Goal: Transaction & Acquisition: Purchase product/service

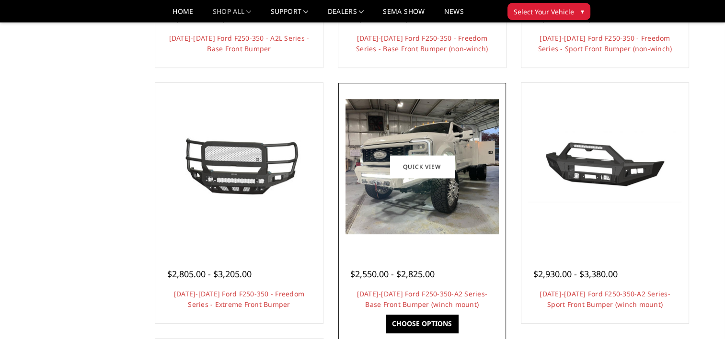
scroll to position [575, 0]
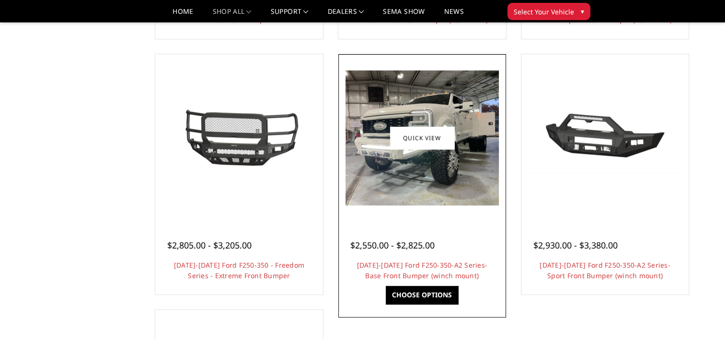
click at [378, 240] on span "$2,550.00 - $2,825.00" at bounding box center [392, 246] width 84 height 12
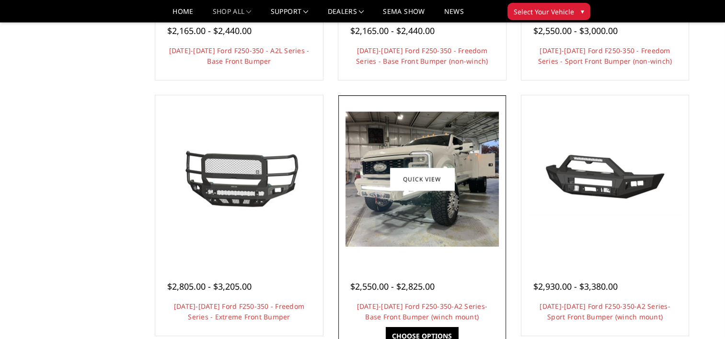
scroll to position [383, 0]
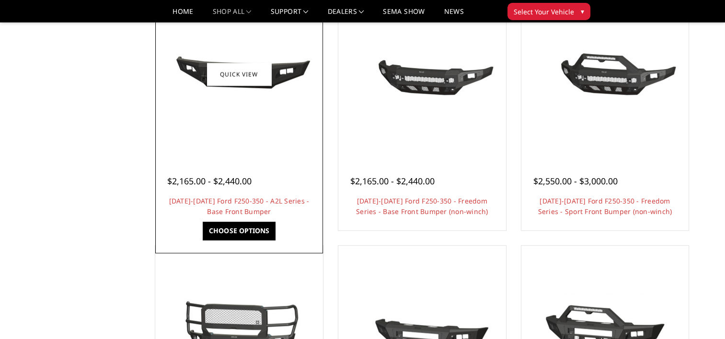
click at [248, 234] on link "Choose Options" at bounding box center [239, 231] width 72 height 18
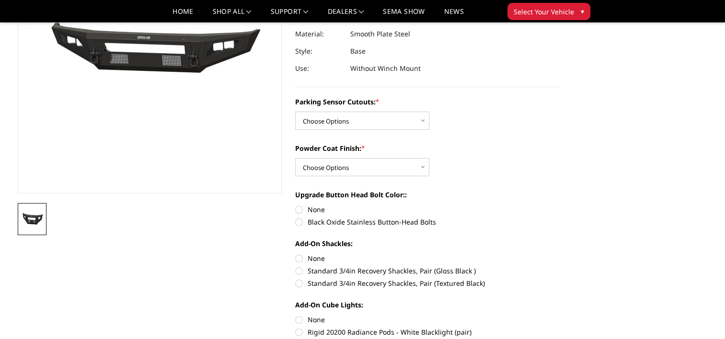
scroll to position [144, 0]
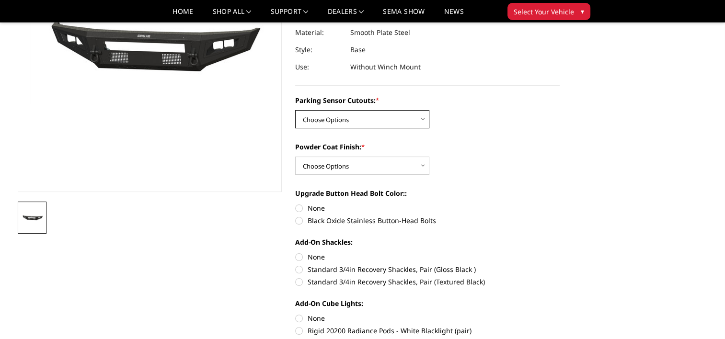
click at [357, 127] on select "Choose Options No - Without Parking Sensor Cutouts Yes - With Parking Sensor Cu…" at bounding box center [362, 119] width 134 height 18
select select "3471"
click at [295, 110] on select "Choose Options No - Without Parking Sensor Cutouts Yes - With Parking Sensor Cu…" at bounding box center [362, 119] width 134 height 18
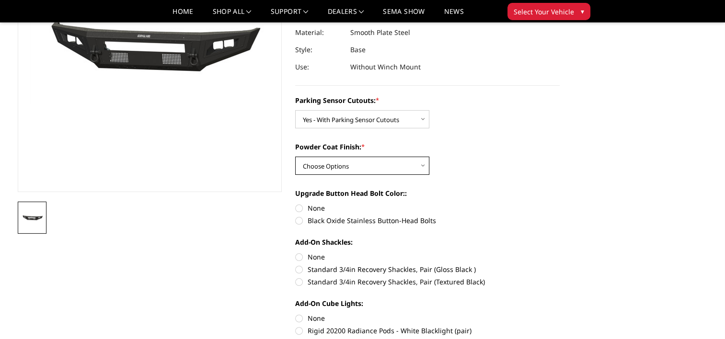
click at [341, 168] on select "Choose Options Bare Metal Textured Black Powder Coat" at bounding box center [362, 166] width 134 height 18
select select "3472"
click at [295, 157] on select "Choose Options Bare Metal Textured Black Powder Coat" at bounding box center [362, 166] width 134 height 18
click at [301, 256] on label "None" at bounding box center [427, 257] width 265 height 10
click at [296, 253] on input "None" at bounding box center [295, 252] width 0 height 0
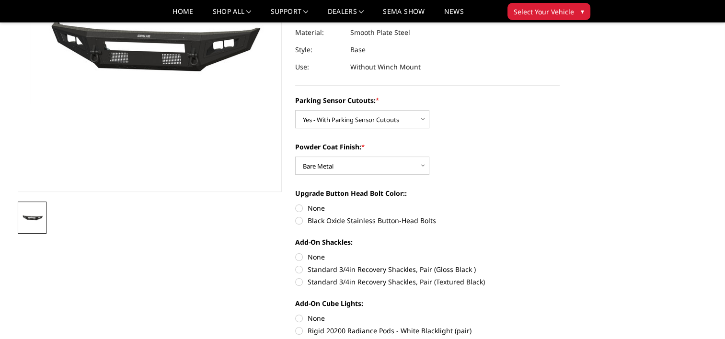
radio input "true"
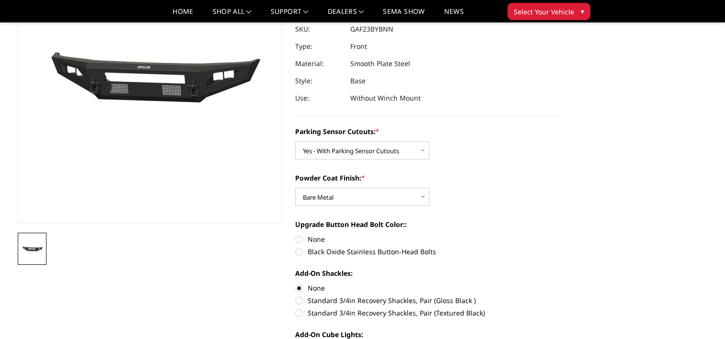
scroll to position [96, 0]
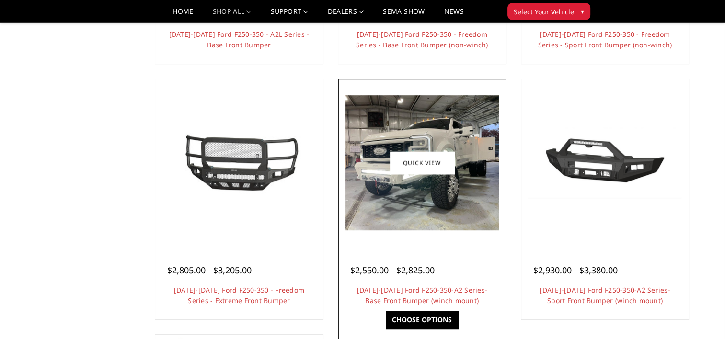
scroll to position [557, 0]
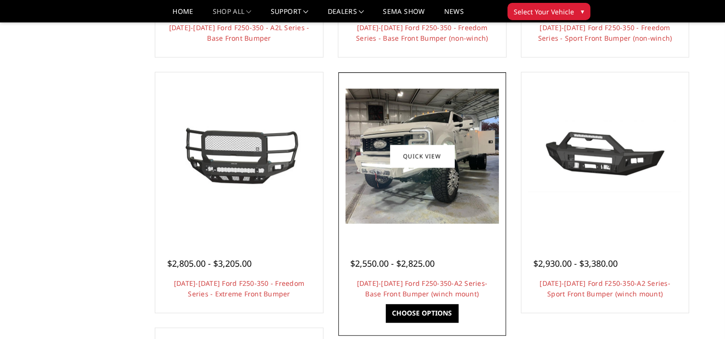
click at [439, 225] on div at bounding box center [422, 156] width 163 height 163
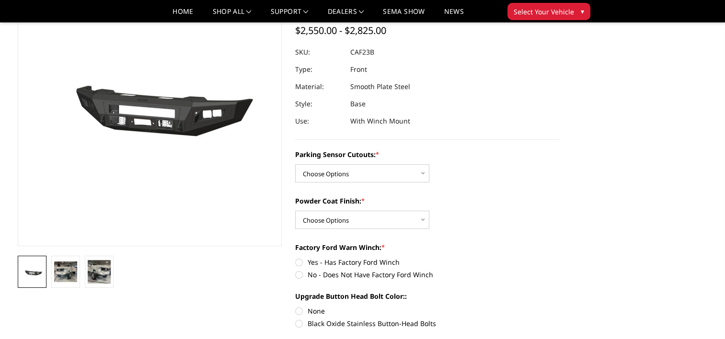
scroll to position [96, 0]
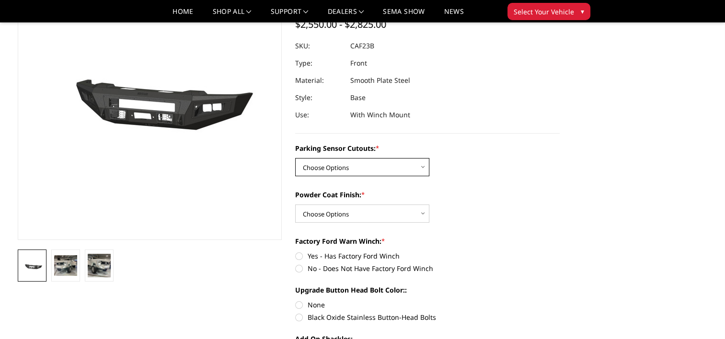
click at [373, 168] on select "Choose Options No-Without Parking Sensor Cutouts Yes-With Parking Sensor Cutouts" at bounding box center [362, 167] width 134 height 18
select select "2399"
click at [295, 158] on select "Choose Options No-Without Parking Sensor Cutouts Yes-With Parking Sensor Cutouts" at bounding box center [362, 167] width 134 height 18
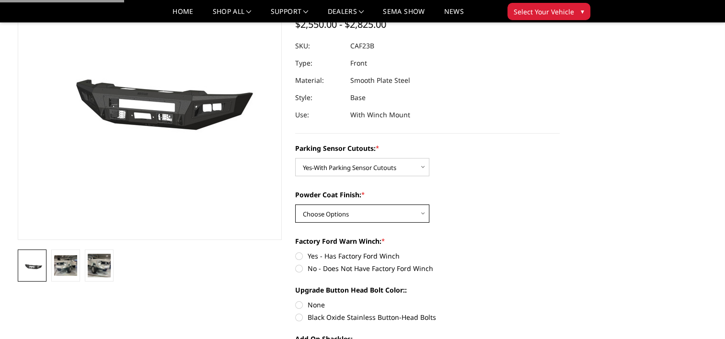
click at [367, 205] on select "Choose Options Bare Metal Textured Black Powder Coat" at bounding box center [362, 214] width 134 height 18
select select "2400"
click at [295, 205] on select "Choose Options Bare Metal Textured Black Powder Coat" at bounding box center [362, 214] width 134 height 18
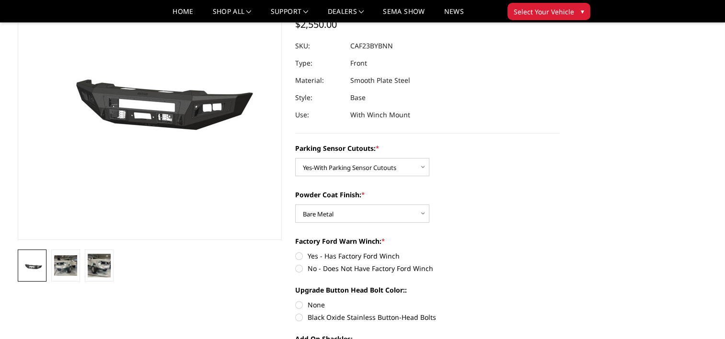
click at [297, 270] on label "No - Does Not Have Factory Ford Winch" at bounding box center [427, 269] width 265 height 10
click at [560, 252] on input "No - Does Not Have Factory Ford Winch" at bounding box center [560, 251] width 0 height 0
radio input "true"
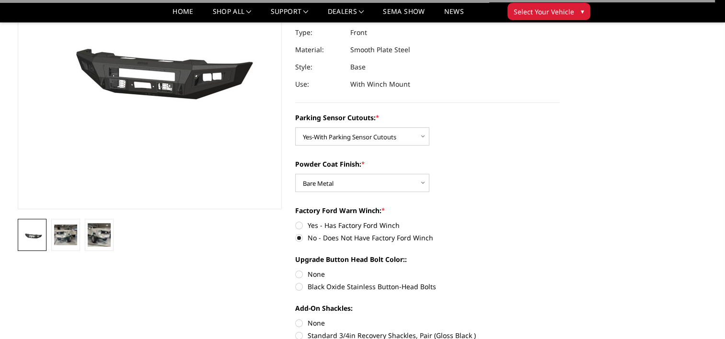
scroll to position [144, 0]
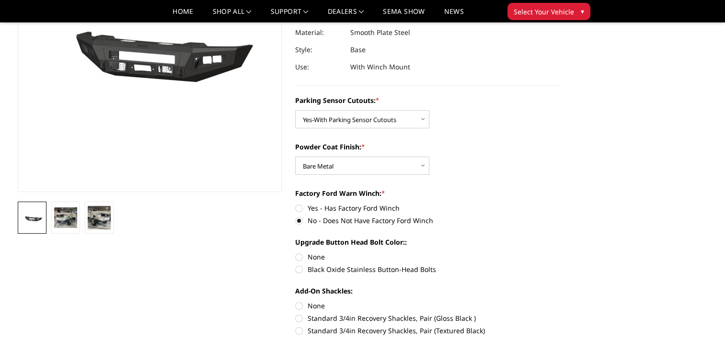
click at [299, 274] on label "Black Oxide Stainless Button-Head Bolts" at bounding box center [427, 270] width 265 height 10
click at [560, 253] on input "Black Oxide Stainless Button-Head Bolts" at bounding box center [560, 252] width 0 height 0
radio input "true"
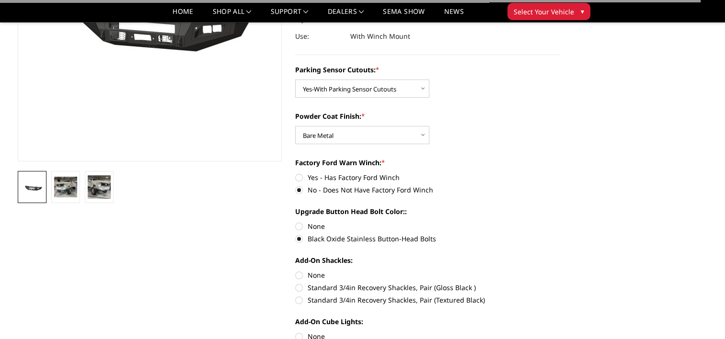
scroll to position [192, 0]
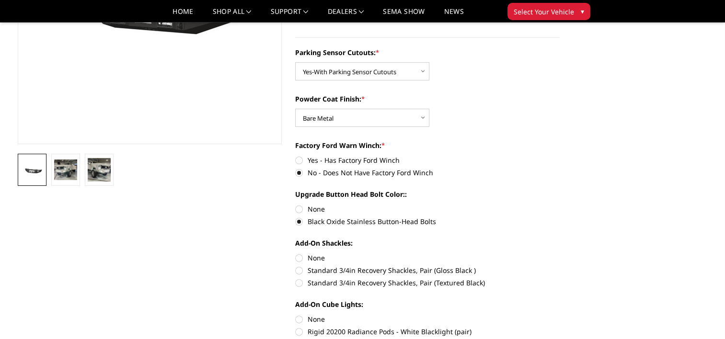
click at [300, 261] on label "None" at bounding box center [427, 258] width 265 height 10
click at [296, 254] on input "None" at bounding box center [295, 253] width 0 height 0
radio input "true"
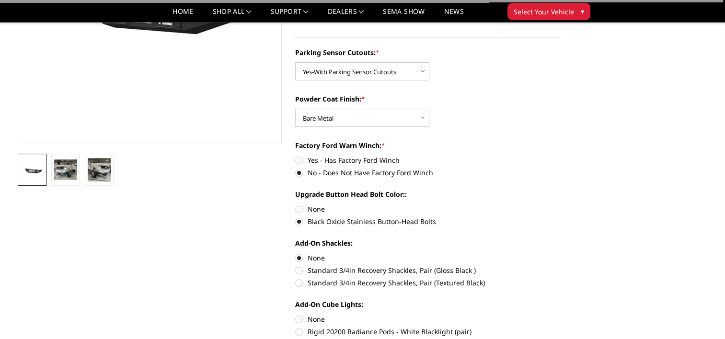
scroll to position [240, 0]
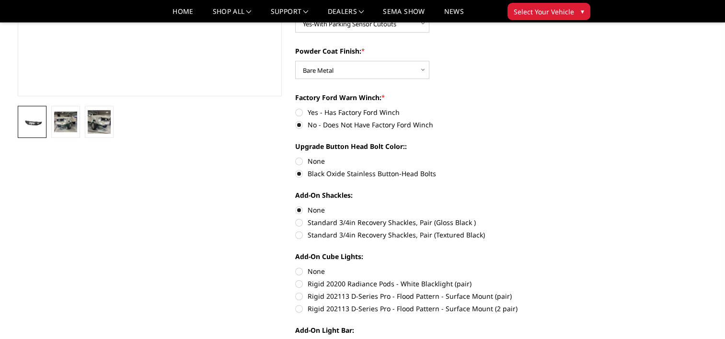
click at [298, 272] on label "None" at bounding box center [427, 271] width 265 height 10
click at [296, 267] on input "None" at bounding box center [295, 266] width 0 height 0
radio input "true"
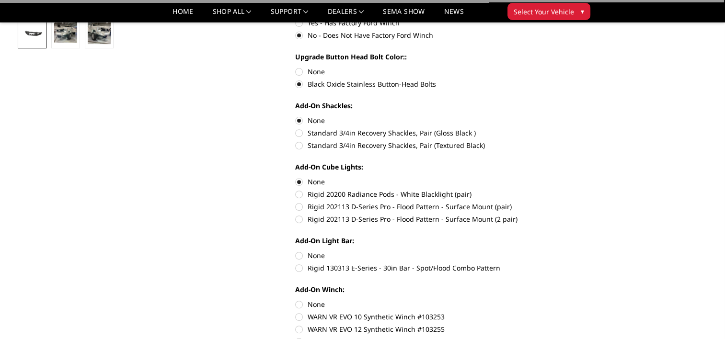
scroll to position [336, 0]
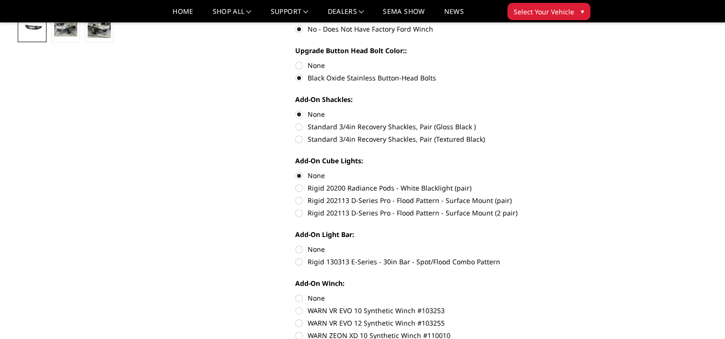
click at [297, 249] on label "None" at bounding box center [427, 249] width 265 height 10
click at [296, 245] on input "None" at bounding box center [295, 244] width 0 height 0
radio input "true"
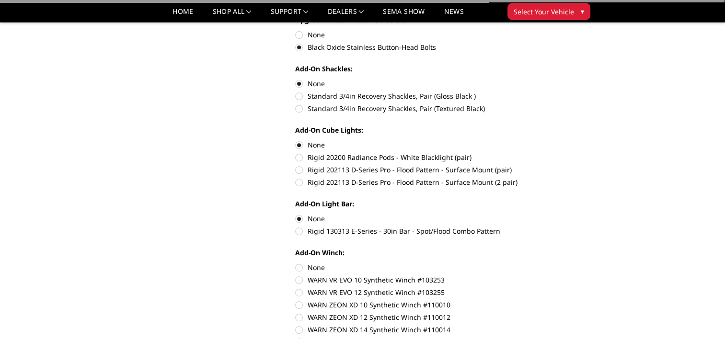
scroll to position [383, 0]
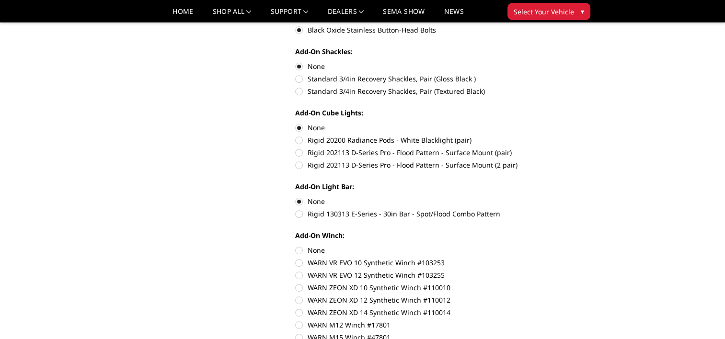
click at [297, 250] on label "None" at bounding box center [427, 250] width 265 height 10
click at [296, 246] on input "None" at bounding box center [295, 245] width 0 height 0
radio input "true"
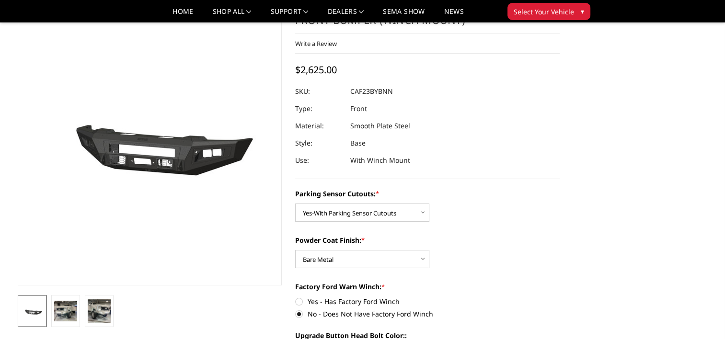
scroll to position [48, 0]
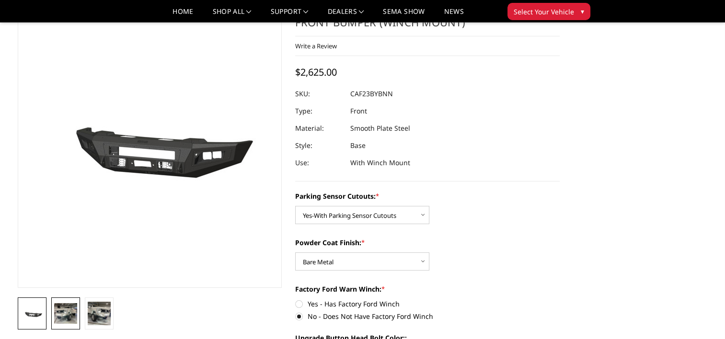
click at [63, 314] on img at bounding box center [65, 313] width 23 height 20
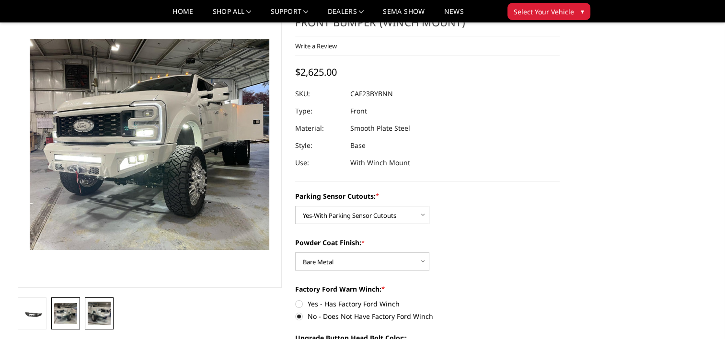
click at [105, 313] on img at bounding box center [99, 313] width 23 height 23
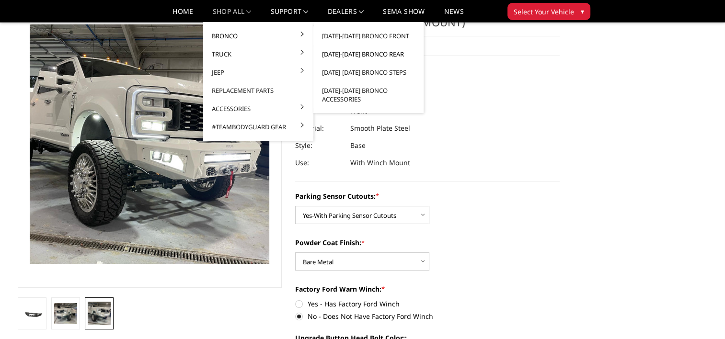
click at [345, 54] on link "[DATE]-[DATE] Bronco Rear" at bounding box center [368, 54] width 103 height 18
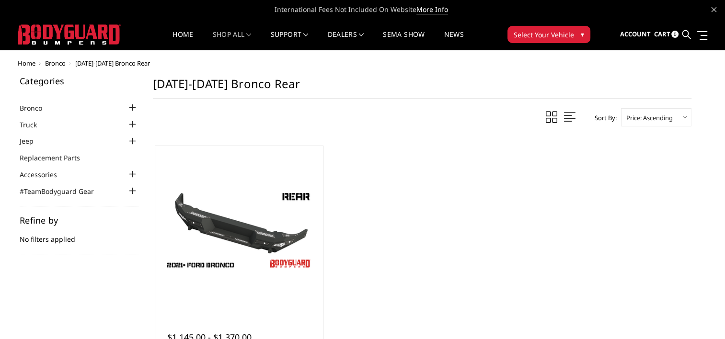
scroll to position [48, 0]
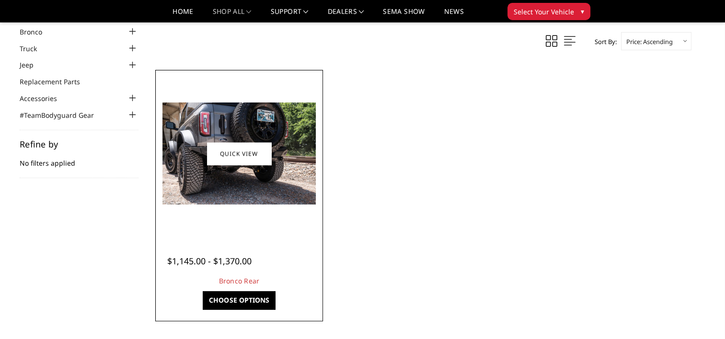
click at [247, 170] on img at bounding box center [238, 154] width 153 height 102
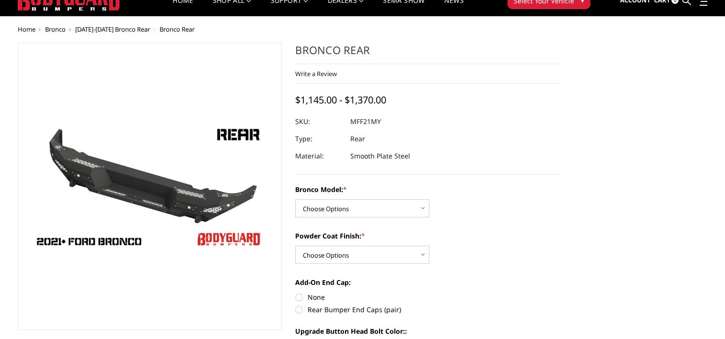
scroll to position [48, 0]
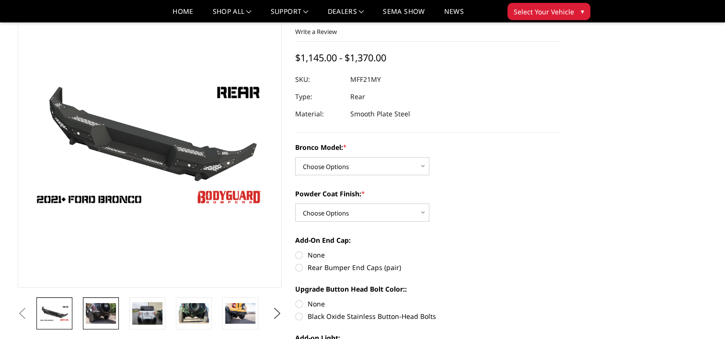
click at [98, 316] on img at bounding box center [101, 313] width 30 height 20
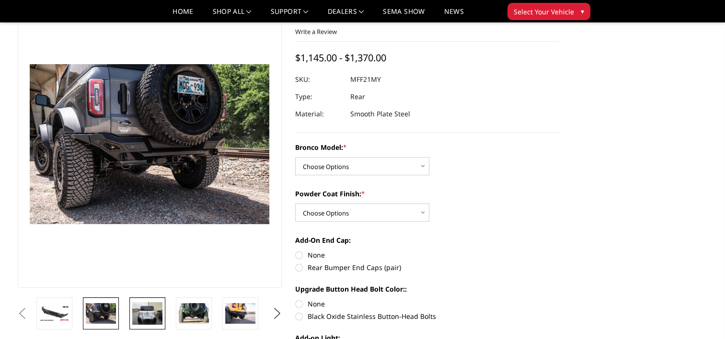
click at [139, 313] on img at bounding box center [147, 313] width 30 height 23
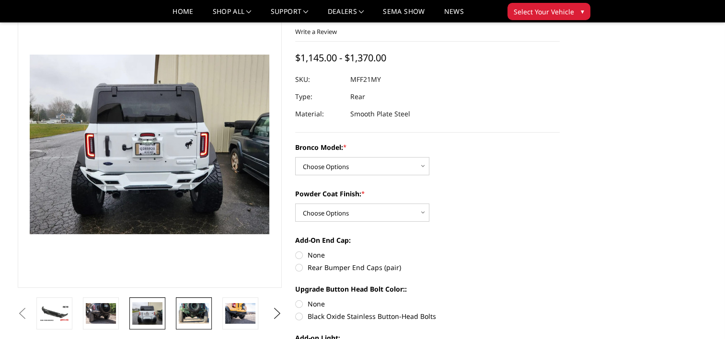
click at [190, 313] on img at bounding box center [194, 313] width 30 height 20
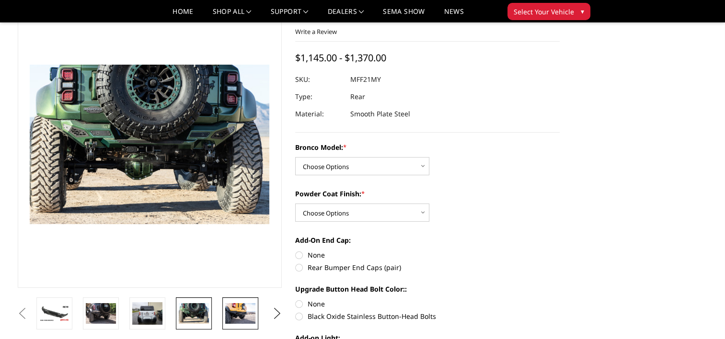
click at [237, 314] on img at bounding box center [240, 313] width 30 height 20
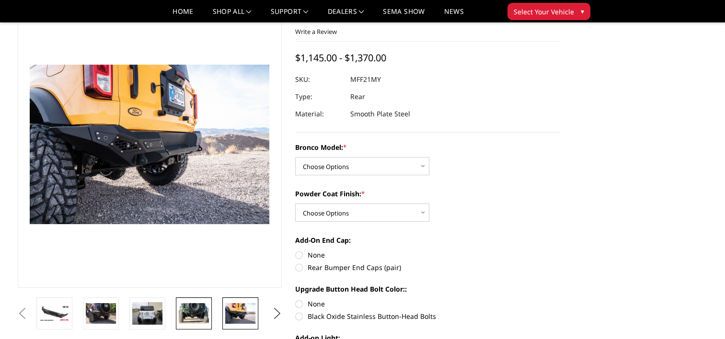
click at [192, 318] on img at bounding box center [194, 313] width 30 height 20
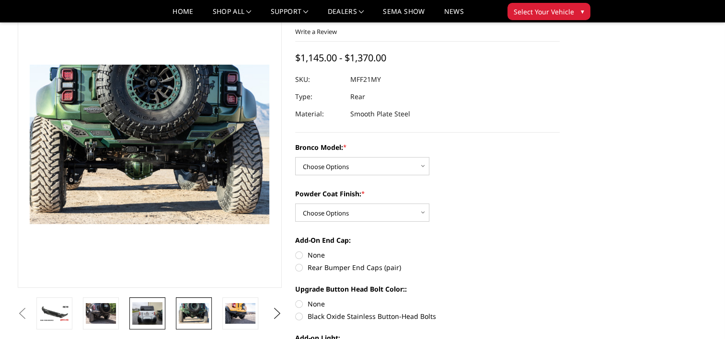
click at [155, 319] on img at bounding box center [147, 313] width 30 height 23
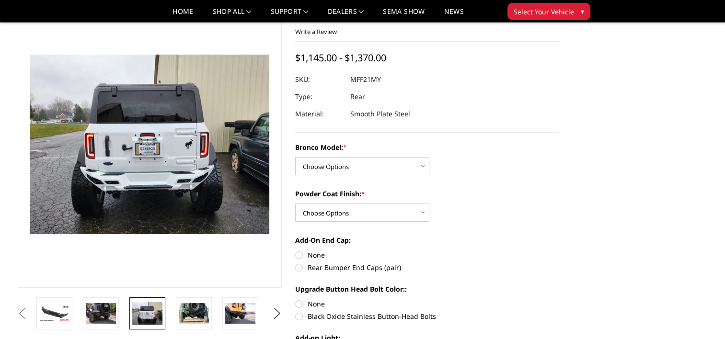
click at [121, 318] on li at bounding box center [104, 314] width 46 height 32
click at [105, 309] on img at bounding box center [101, 313] width 30 height 20
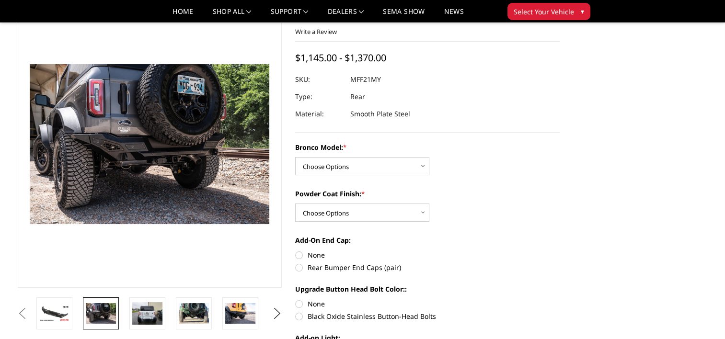
click at [30, 307] on button "Previous" at bounding box center [22, 314] width 14 height 14
click at [156, 320] on img at bounding box center [147, 313] width 30 height 23
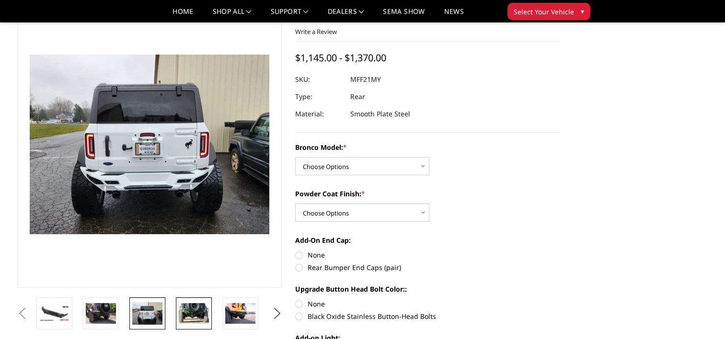
click at [196, 316] on img at bounding box center [194, 313] width 30 height 20
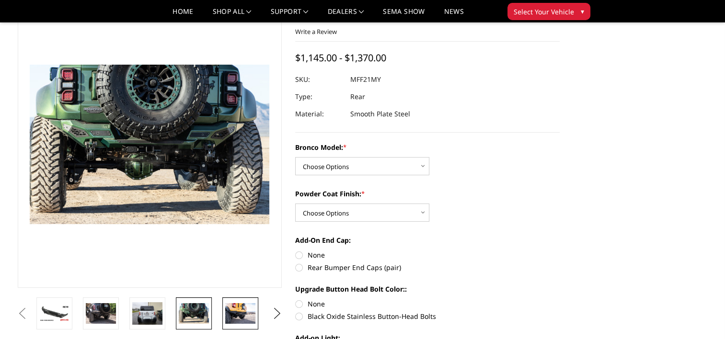
click at [232, 318] on img at bounding box center [240, 313] width 30 height 20
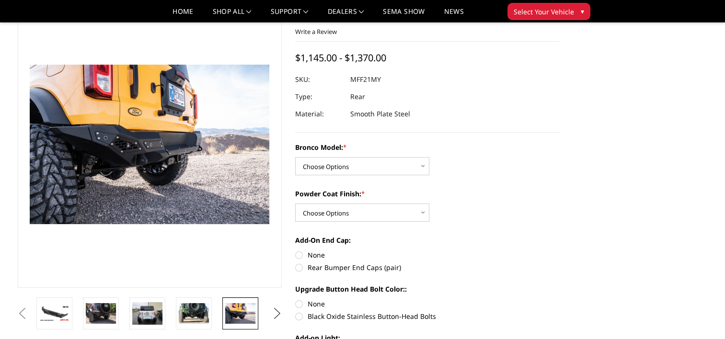
click at [283, 316] on button "Next" at bounding box center [277, 314] width 14 height 14
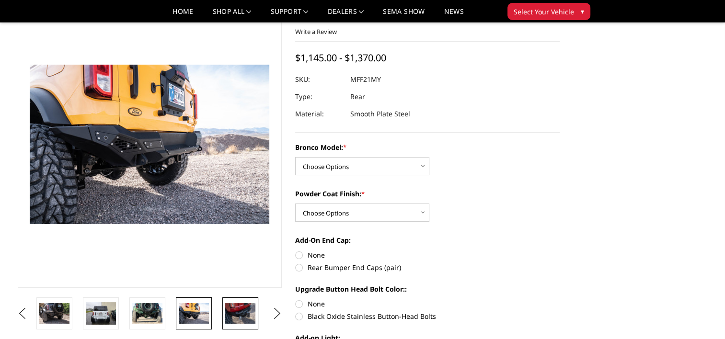
click at [250, 316] on img at bounding box center [240, 313] width 30 height 20
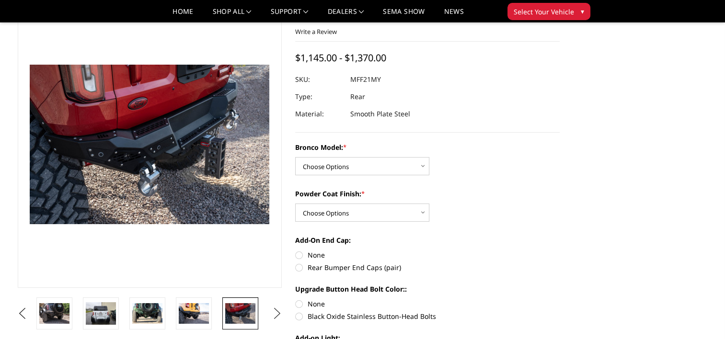
click at [278, 310] on button "Next" at bounding box center [277, 314] width 14 height 14
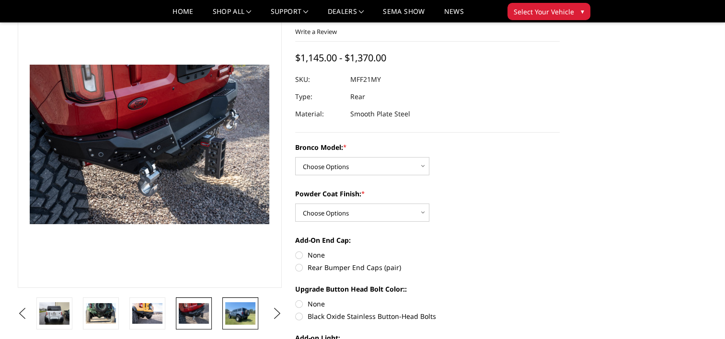
click at [226, 321] on img at bounding box center [240, 313] width 30 height 23
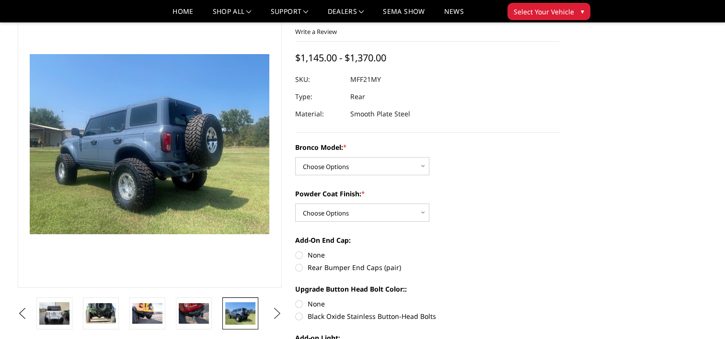
click at [272, 313] on button "Next" at bounding box center [277, 314] width 14 height 14
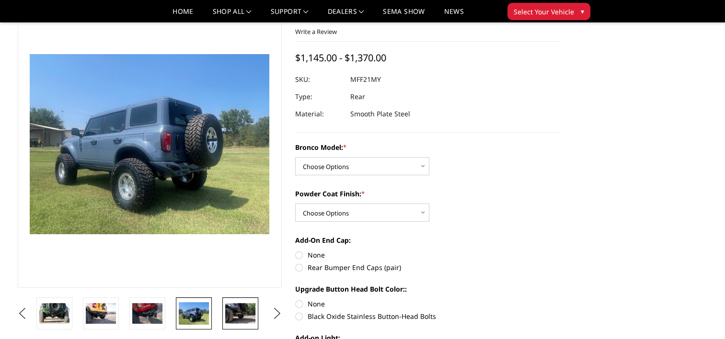
click at [245, 315] on img at bounding box center [240, 313] width 30 height 20
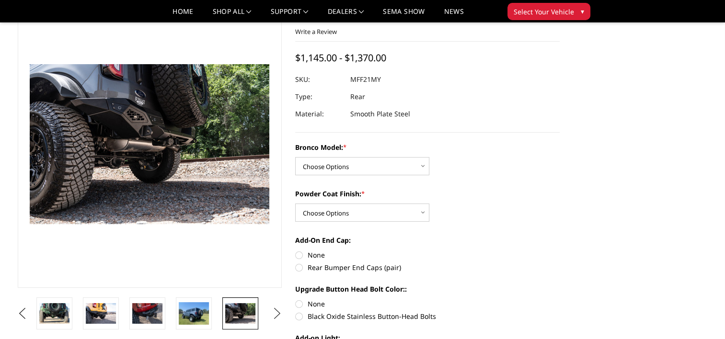
click at [277, 315] on button "Next" at bounding box center [277, 314] width 14 height 14
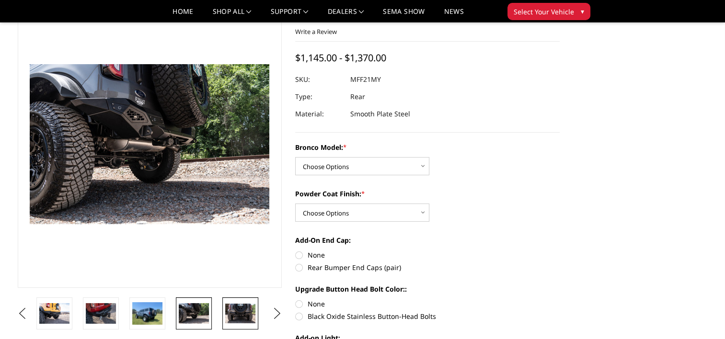
click at [245, 315] on img at bounding box center [240, 314] width 30 height 20
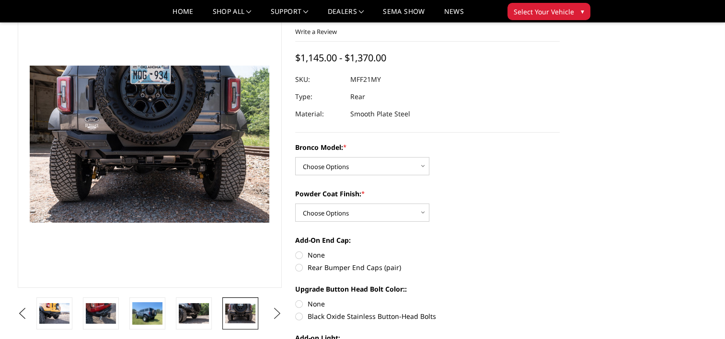
click at [273, 309] on button "Next" at bounding box center [277, 314] width 14 height 14
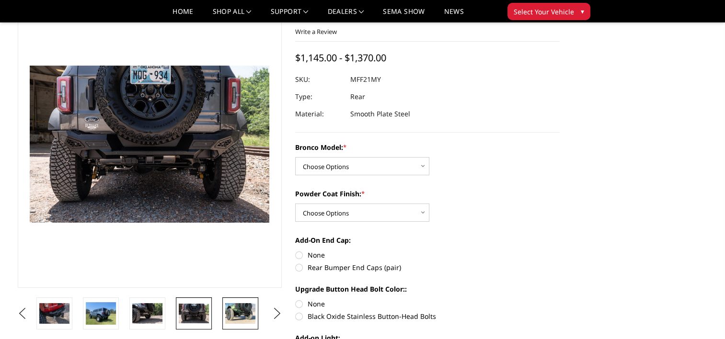
click at [242, 314] on img at bounding box center [240, 313] width 30 height 20
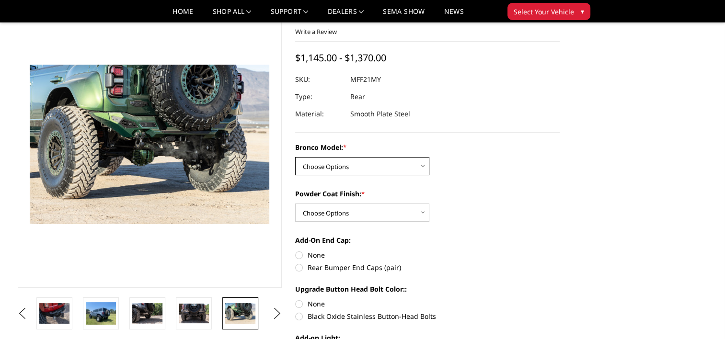
click at [352, 159] on select "Choose Options Base/Badlands/Wildtrak/etc. Raptor" at bounding box center [362, 166] width 134 height 18
select select "4024"
click at [295, 157] on select "Choose Options Base/Badlands/Wildtrak/etc. Raptor" at bounding box center [362, 166] width 134 height 18
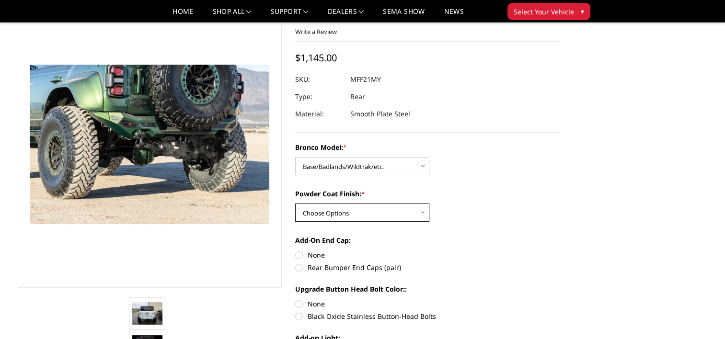
click at [332, 210] on select "Choose Options Bare Metal Textured Black Powder Coat" at bounding box center [362, 213] width 134 height 18
select select "4026"
click at [295, 204] on select "Choose Options Bare Metal Textured Black Powder Coat" at bounding box center [362, 213] width 134 height 18
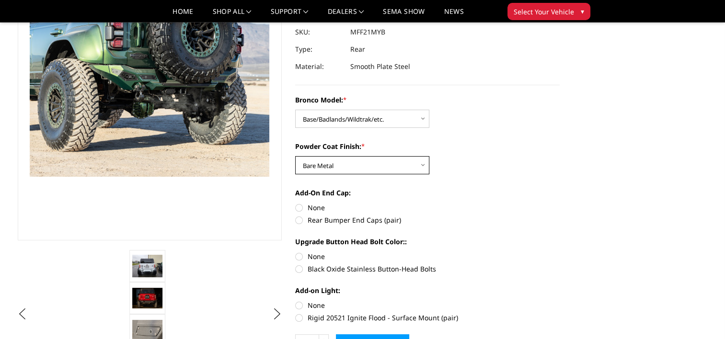
scroll to position [96, 0]
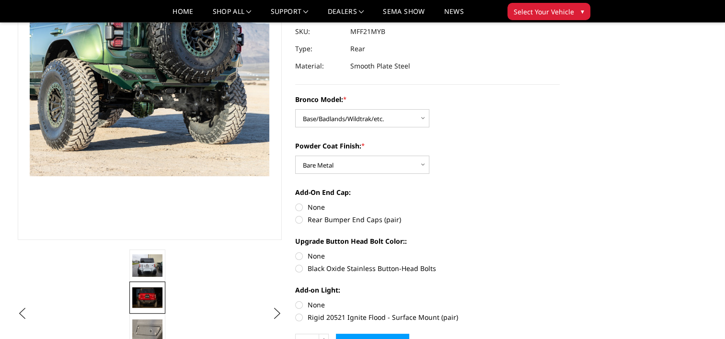
click at [146, 302] on img at bounding box center [147, 298] width 30 height 20
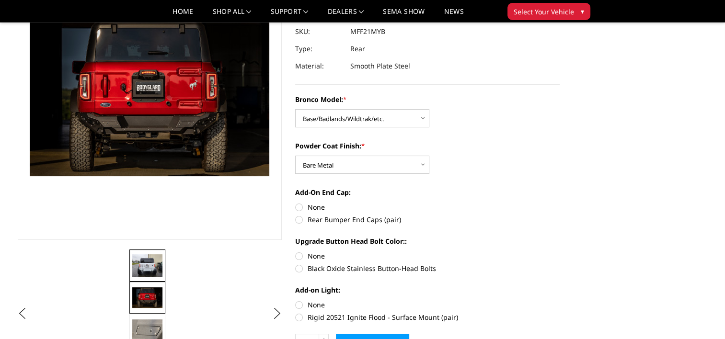
click at [148, 262] on img at bounding box center [147, 266] width 30 height 23
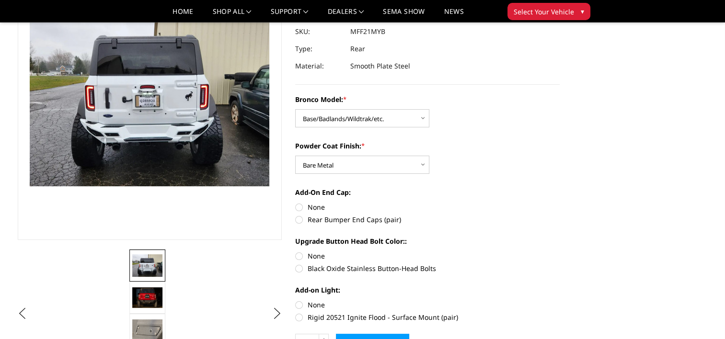
scroll to position [86, 0]
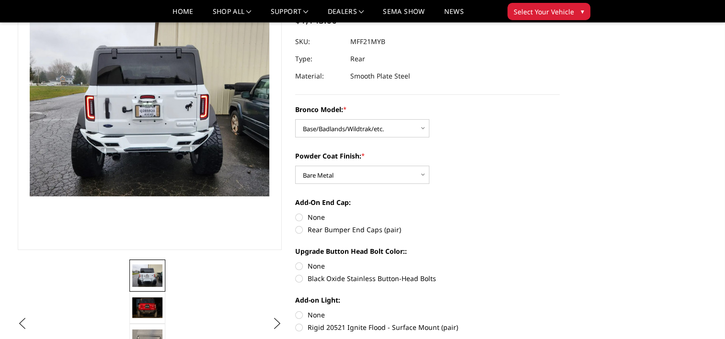
click at [298, 230] on label "Rear Bumper End Caps (pair)" at bounding box center [427, 230] width 265 height 10
click at [560, 213] on input "Rear Bumper End Caps (pair)" at bounding box center [560, 212] width 0 height 0
radio input "true"
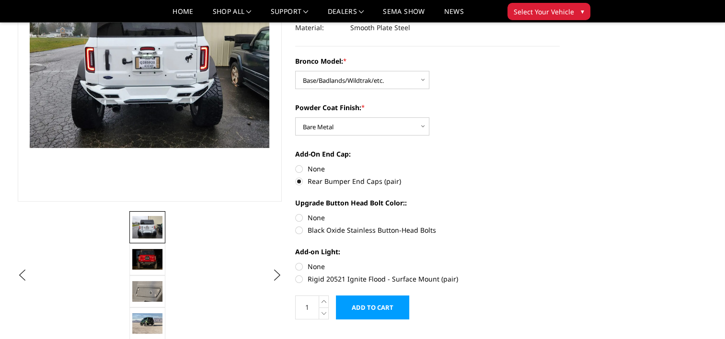
scroll to position [144, 0]
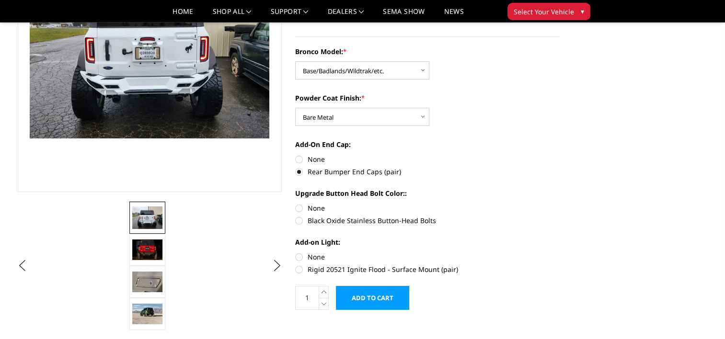
click at [297, 220] on label "Black Oxide Stainless Button-Head Bolts" at bounding box center [427, 221] width 265 height 10
click at [560, 204] on input "Black Oxide Stainless Button-Head Bolts" at bounding box center [560, 203] width 0 height 0
radio input "true"
click at [300, 257] on label "None" at bounding box center [427, 257] width 265 height 10
click at [296, 253] on input "None" at bounding box center [295, 252] width 0 height 0
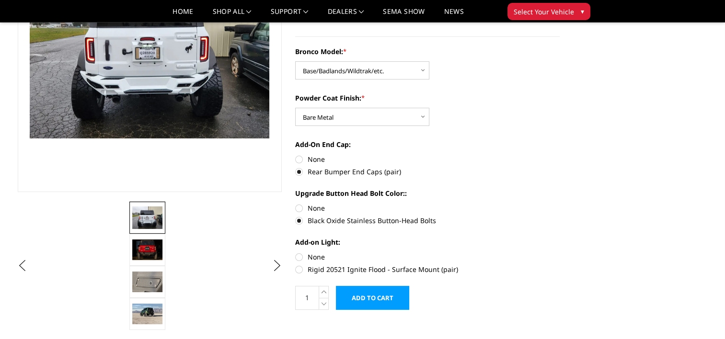
radio input "true"
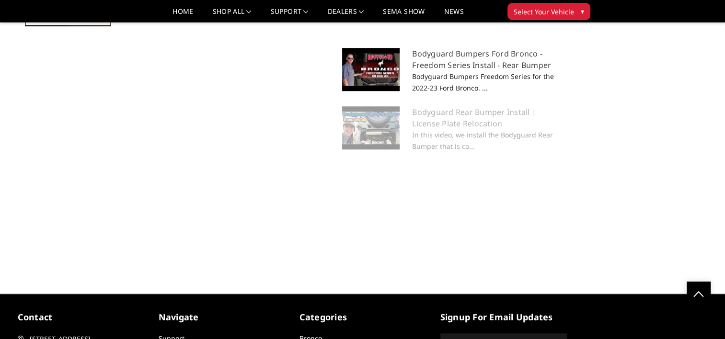
scroll to position [911, 0]
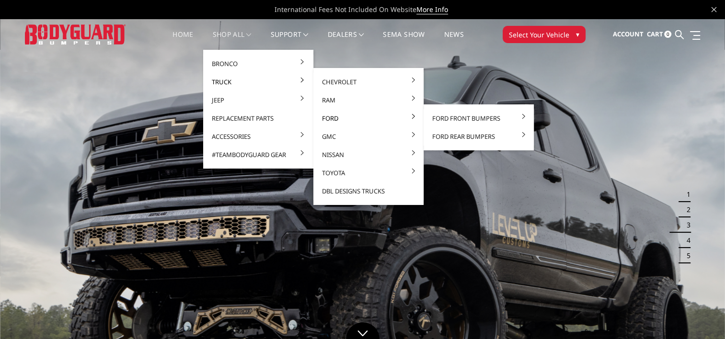
click at [328, 118] on link "Ford" at bounding box center [368, 118] width 103 height 18
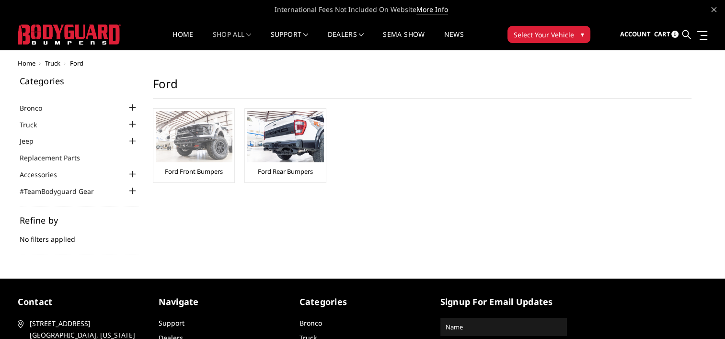
click at [197, 171] on link "Ford Front Bumpers" at bounding box center [194, 171] width 58 height 9
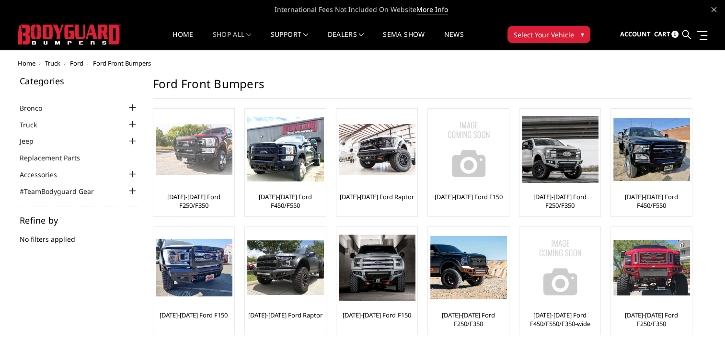
click at [201, 173] on img at bounding box center [194, 149] width 77 height 51
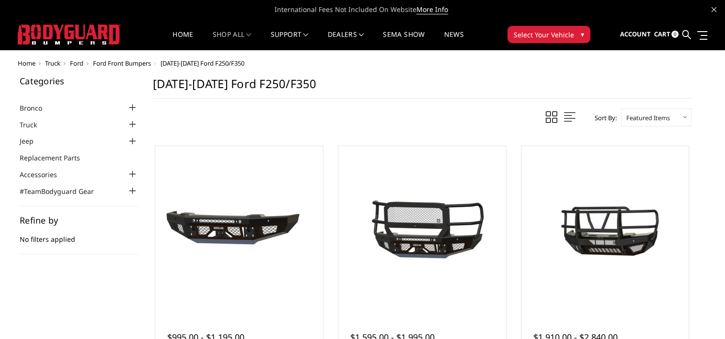
click at [77, 63] on span "Ford" at bounding box center [76, 63] width 13 height 9
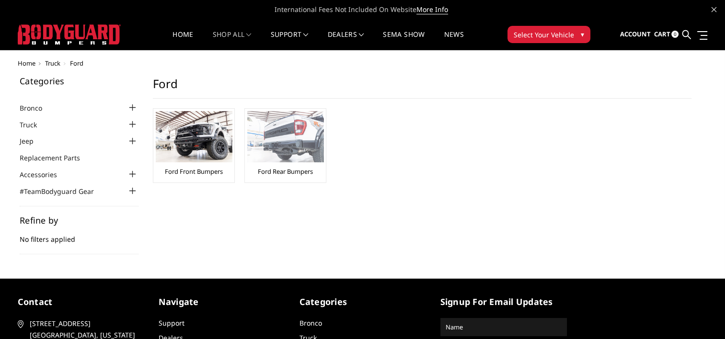
click at [291, 148] on img at bounding box center [285, 136] width 77 height 51
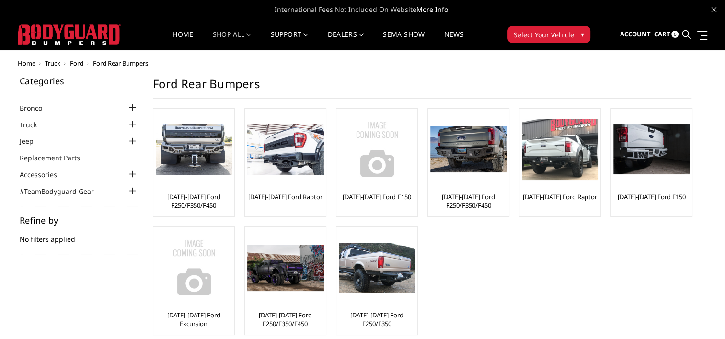
scroll to position [48, 0]
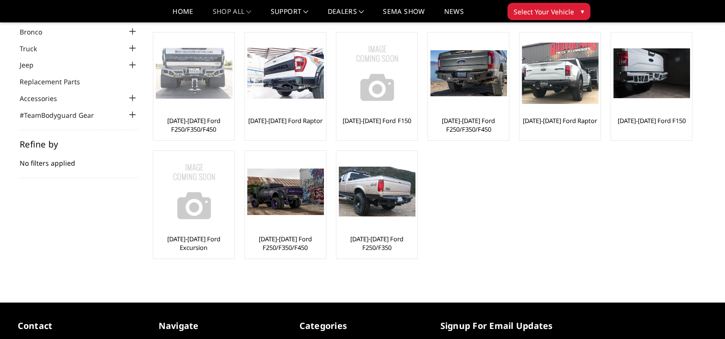
click at [194, 127] on link "[DATE]-[DATE] Ford F250/F350/F450" at bounding box center [194, 124] width 76 height 17
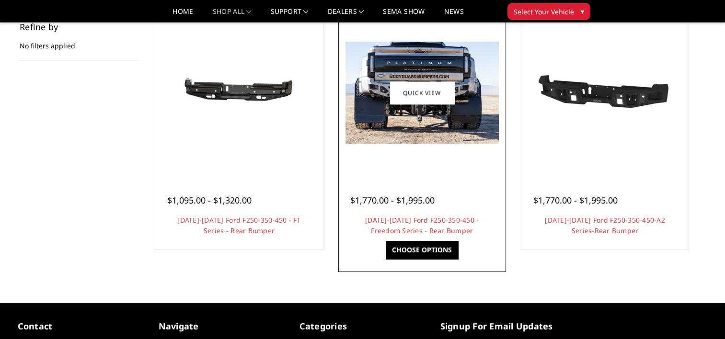
scroll to position [144, 0]
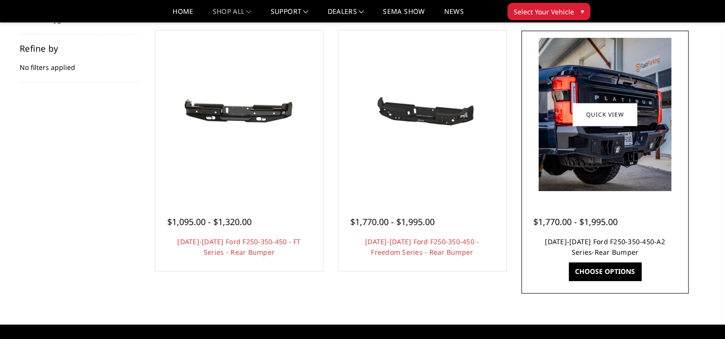
click at [630, 240] on link "[DATE]-[DATE] Ford F250-350-450-A2 Series-Rear Bumper" at bounding box center [605, 247] width 120 height 20
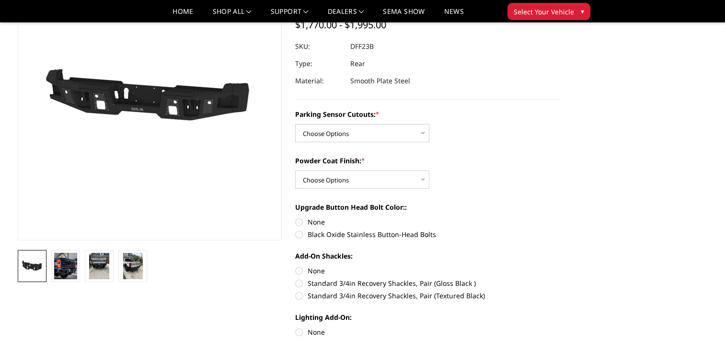
scroll to position [96, 0]
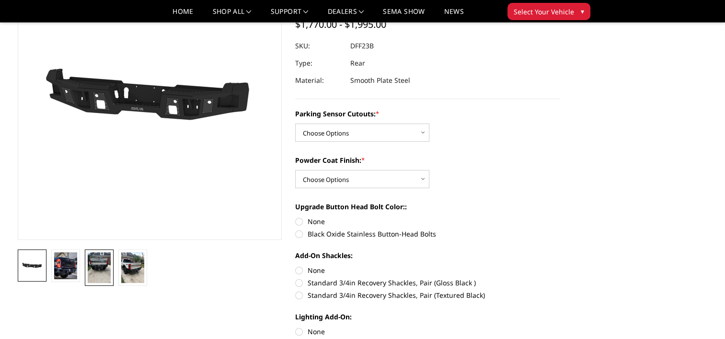
click at [104, 266] on img at bounding box center [99, 268] width 23 height 31
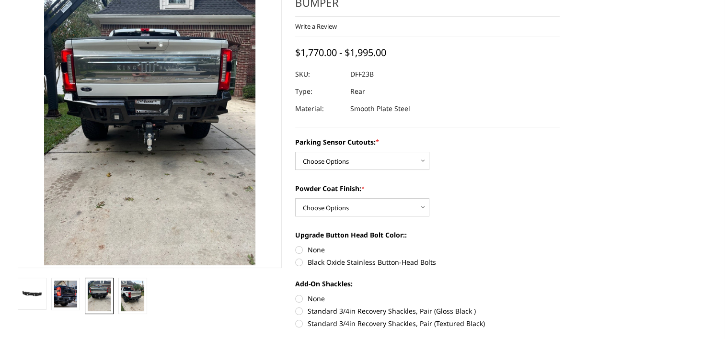
scroll to position [22, 0]
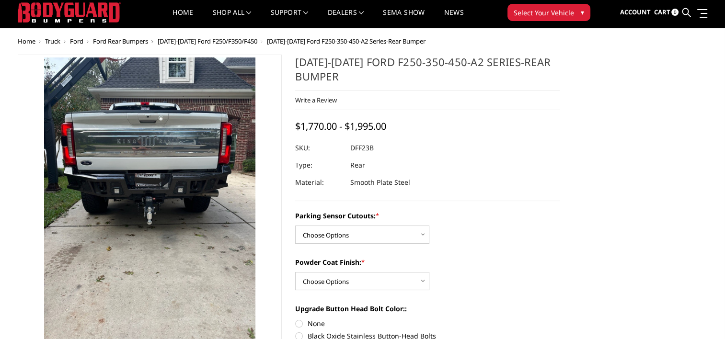
click at [63, 270] on img at bounding box center [215, 117] width 460 height 614
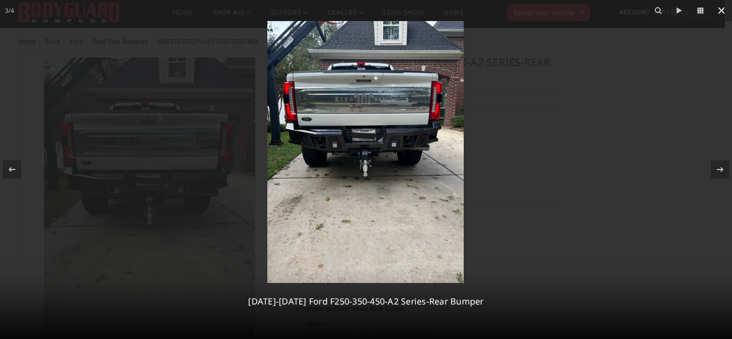
click at [721, 10] on icon at bounding box center [721, 10] width 7 height 7
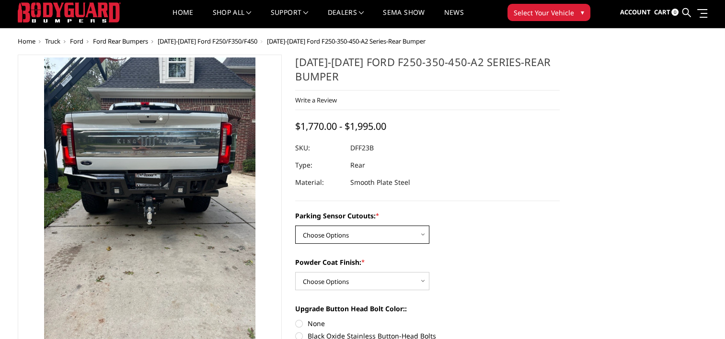
click at [363, 226] on select "Choose Options Yes-With Parking Sensor Cutouts No-Without Parking Sensor Cutouts" at bounding box center [362, 235] width 134 height 18
click at [295, 226] on select "Choose Options Yes-With Parking Sensor Cutouts No-Without Parking Sensor Cutouts" at bounding box center [362, 235] width 134 height 18
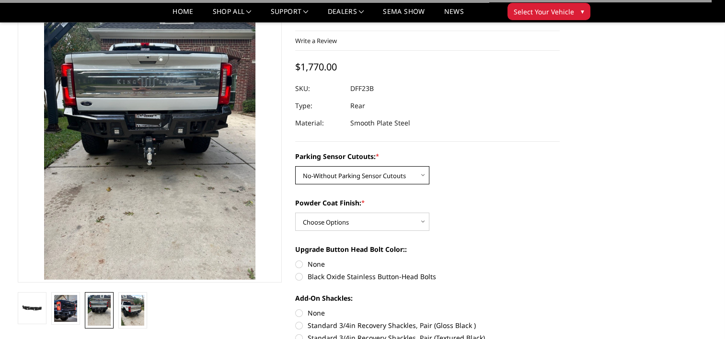
scroll to position [70, 0]
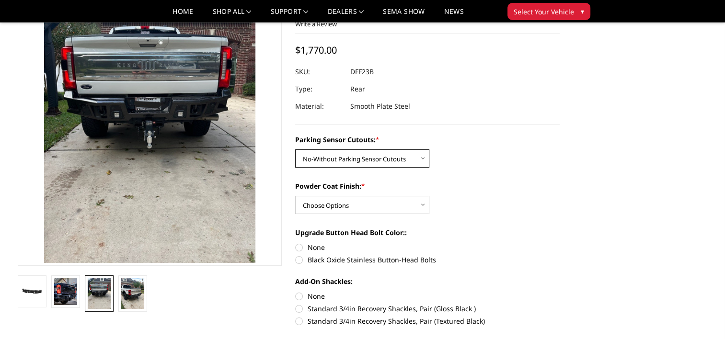
click at [331, 163] on select "Choose Options Yes-With Parking Sensor Cutouts No-Without Parking Sensor Cutouts" at bounding box center [362, 159] width 134 height 18
select select "2436"
click at [295, 150] on select "Choose Options Yes-With Parking Sensor Cutouts No-Without Parking Sensor Cutouts" at bounding box center [362, 159] width 134 height 18
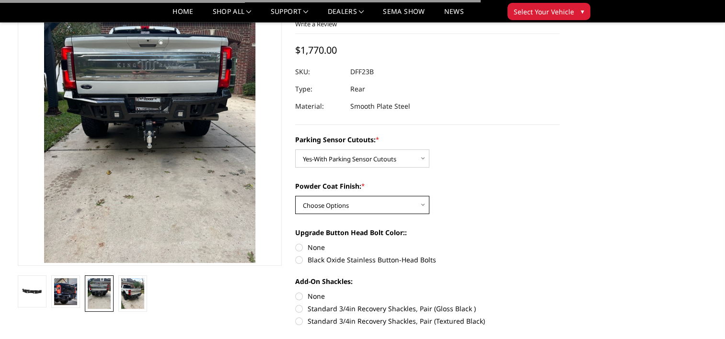
click at [332, 204] on select "Choose Options Bare Metal Textured Black Powder Coat" at bounding box center [362, 205] width 134 height 18
select select "2438"
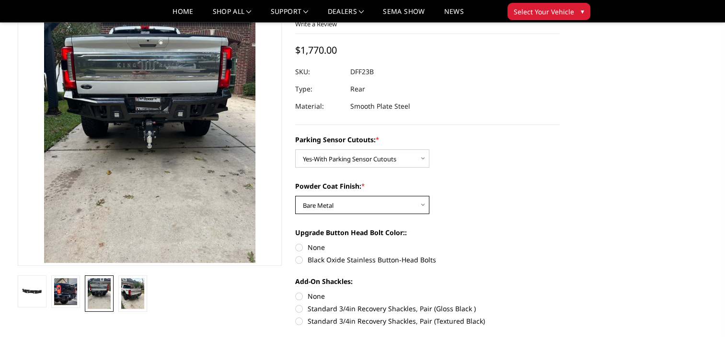
click at [295, 196] on select "Choose Options Bare Metal Textured Black Powder Coat" at bounding box center [362, 205] width 134 height 18
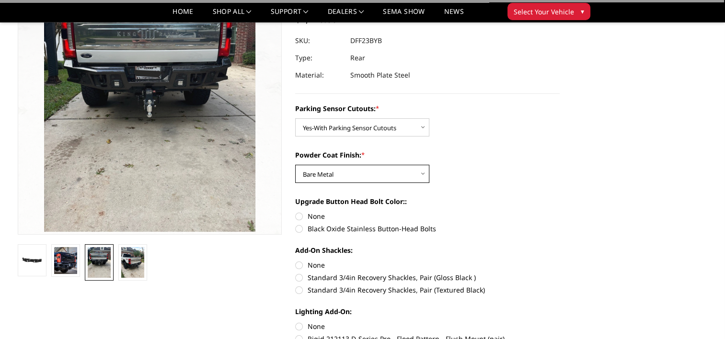
scroll to position [118, 0]
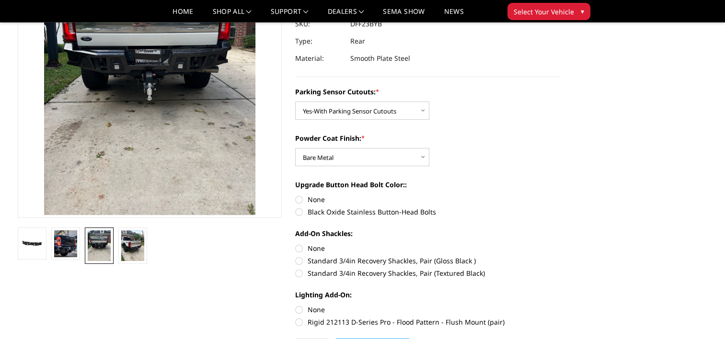
click at [298, 215] on label "Black Oxide Stainless Button-Head Bolts" at bounding box center [427, 212] width 265 height 10
click at [560, 195] on input "Black Oxide Stainless Button-Head Bolts" at bounding box center [560, 195] width 0 height 0
radio input "true"
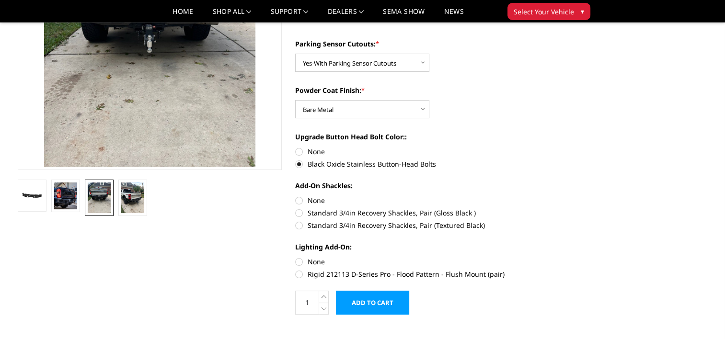
click at [298, 200] on label "None" at bounding box center [427, 201] width 265 height 10
click at [296, 196] on input "None" at bounding box center [295, 196] width 0 height 0
radio input "true"
click at [298, 261] on label "None" at bounding box center [427, 262] width 265 height 10
click at [296, 257] on input "None" at bounding box center [295, 257] width 0 height 0
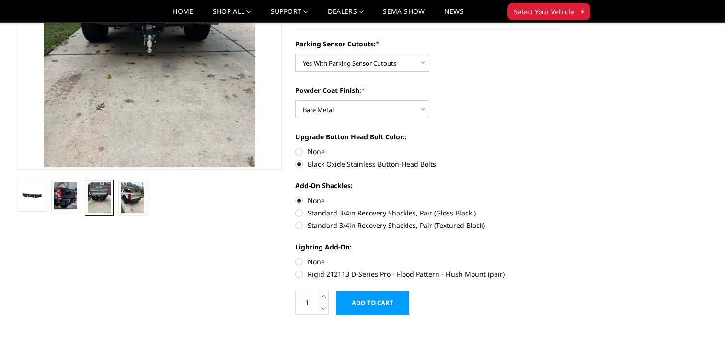
radio input "true"
click at [304, 274] on label "Rigid 212113 D-Series Pro - Flood Pattern - Flush Mount (pair)" at bounding box center [427, 274] width 265 height 10
click at [560, 257] on input "Rigid 212113 D-Series Pro - Flood Pattern - Flush Mount (pair)" at bounding box center [560, 257] width 0 height 0
radio input "true"
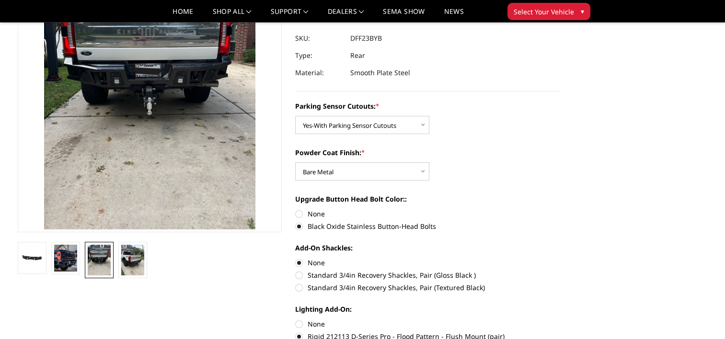
scroll to position [118, 0]
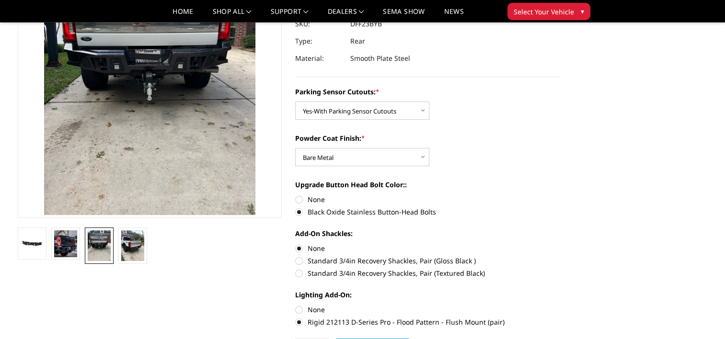
click at [301, 310] on label "None" at bounding box center [427, 310] width 265 height 10
click at [296, 305] on input "None" at bounding box center [295, 305] width 0 height 0
radio input "true"
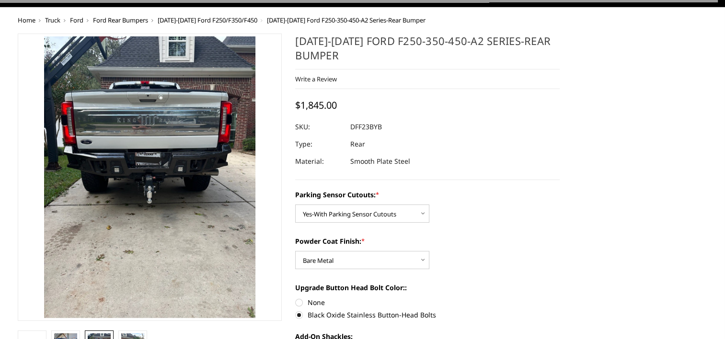
scroll to position [22, 0]
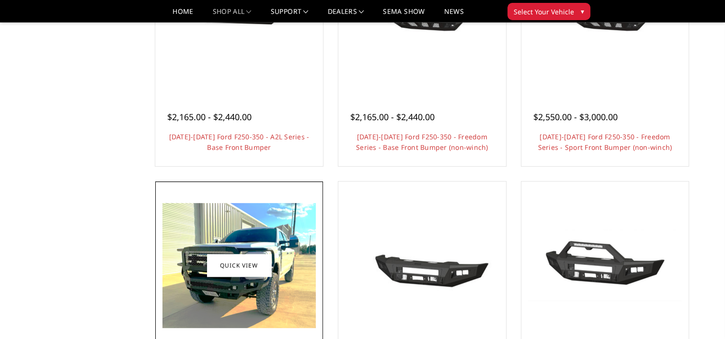
scroll to position [431, 0]
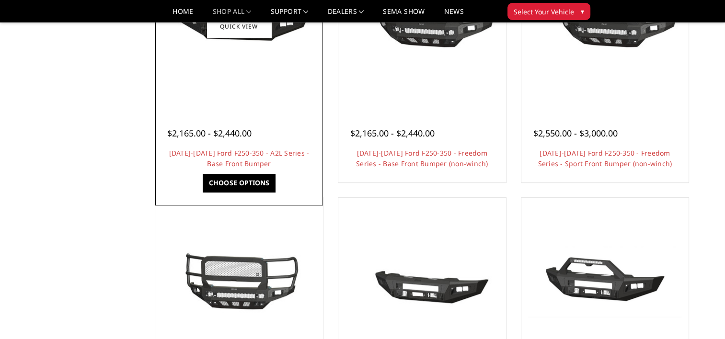
click at [244, 158] on h4 "[DATE]-[DATE] Ford F250-350 - A2L Series - Base Front Bumper" at bounding box center [239, 158] width 144 height 21
click at [238, 86] on div at bounding box center [239, 26] width 163 height 163
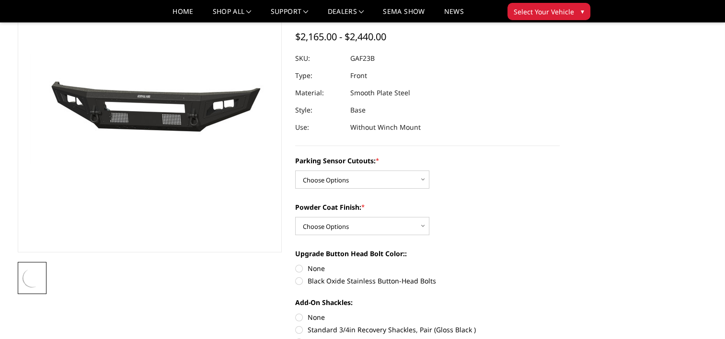
scroll to position [96, 0]
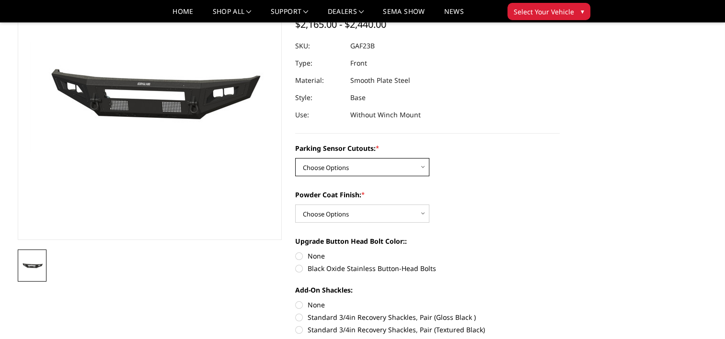
click at [341, 167] on select "Choose Options No - Without Parking Sensor Cutouts Yes - With Parking Sensor Cu…" at bounding box center [362, 167] width 134 height 18
select select "3471"
click at [295, 158] on select "Choose Options No - Without Parking Sensor Cutouts Yes - With Parking Sensor Cu…" at bounding box center [362, 167] width 134 height 18
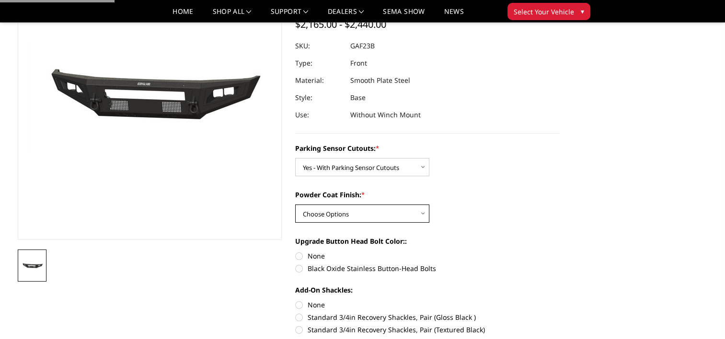
click at [332, 219] on select "Choose Options Bare Metal Textured Black Powder Coat" at bounding box center [362, 214] width 134 height 18
select select "3472"
click at [295, 205] on select "Choose Options Bare Metal Textured Black Powder Coat" at bounding box center [362, 214] width 134 height 18
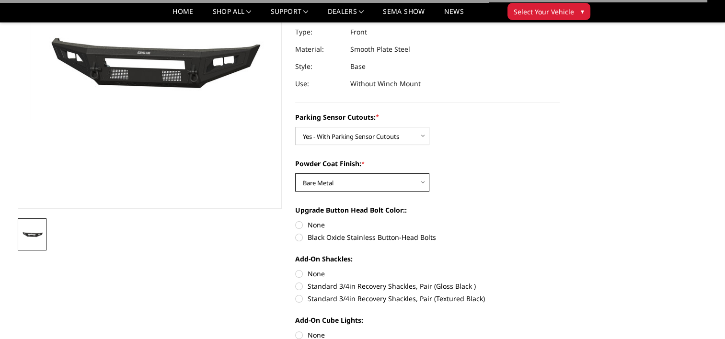
scroll to position [144, 0]
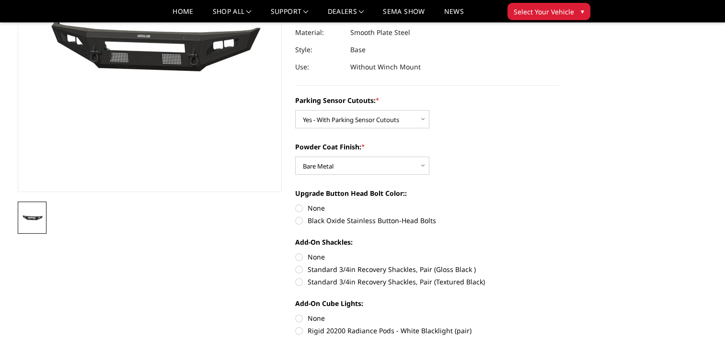
click at [299, 221] on label "Black Oxide Stainless Button-Head Bolts" at bounding box center [427, 221] width 265 height 10
click at [560, 204] on input "Black Oxide Stainless Button-Head Bolts" at bounding box center [560, 203] width 0 height 0
radio input "true"
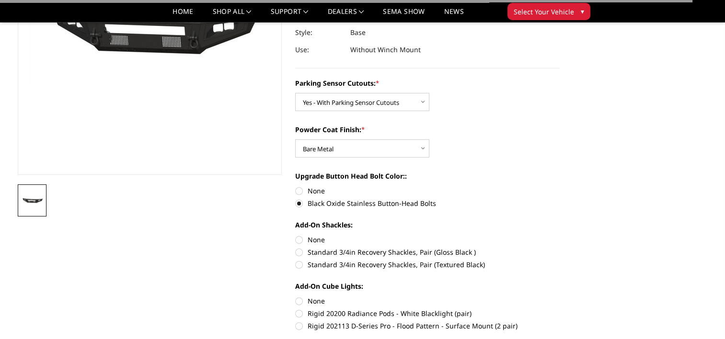
scroll to position [192, 0]
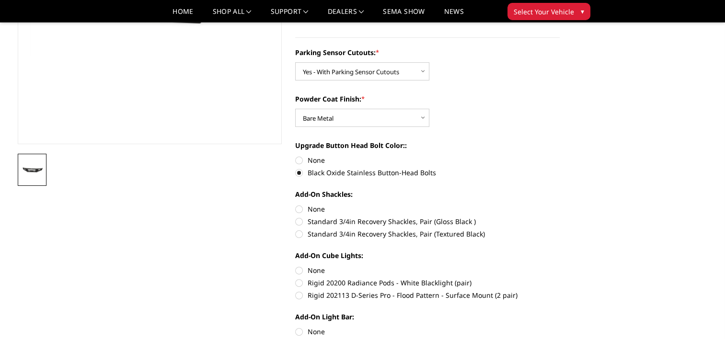
click at [294, 208] on section "[DATE]-[DATE] Ford F250-350 - A2L Series - Base Front Bumper Write a Review Wri…" at bounding box center [428, 126] width 278 height 538
click at [298, 272] on label "None" at bounding box center [427, 271] width 265 height 10
click at [296, 266] on input "None" at bounding box center [295, 266] width 0 height 0
radio input "true"
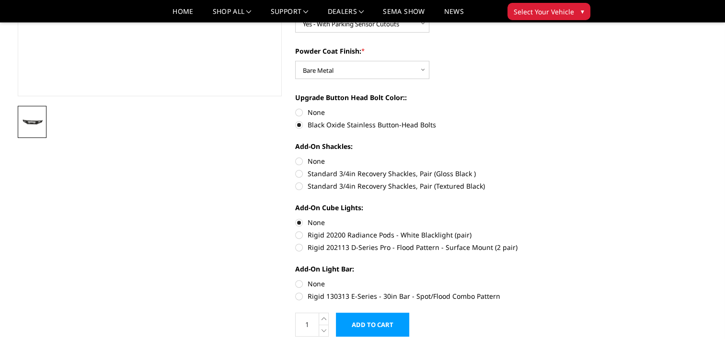
click at [299, 285] on label "None" at bounding box center [427, 284] width 265 height 10
click at [296, 279] on input "None" at bounding box center [295, 279] width 0 height 0
radio input "true"
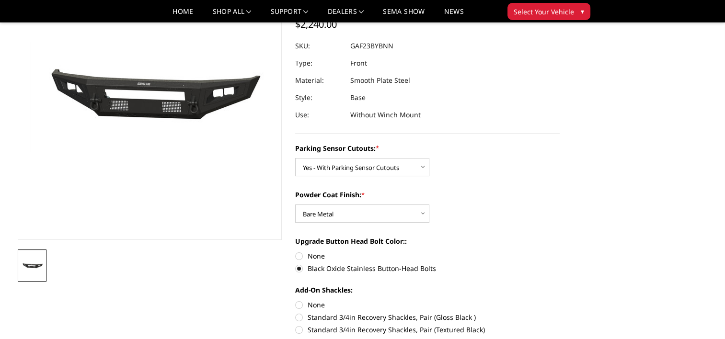
scroll to position [0, 0]
